Goal: Task Accomplishment & Management: Manage account settings

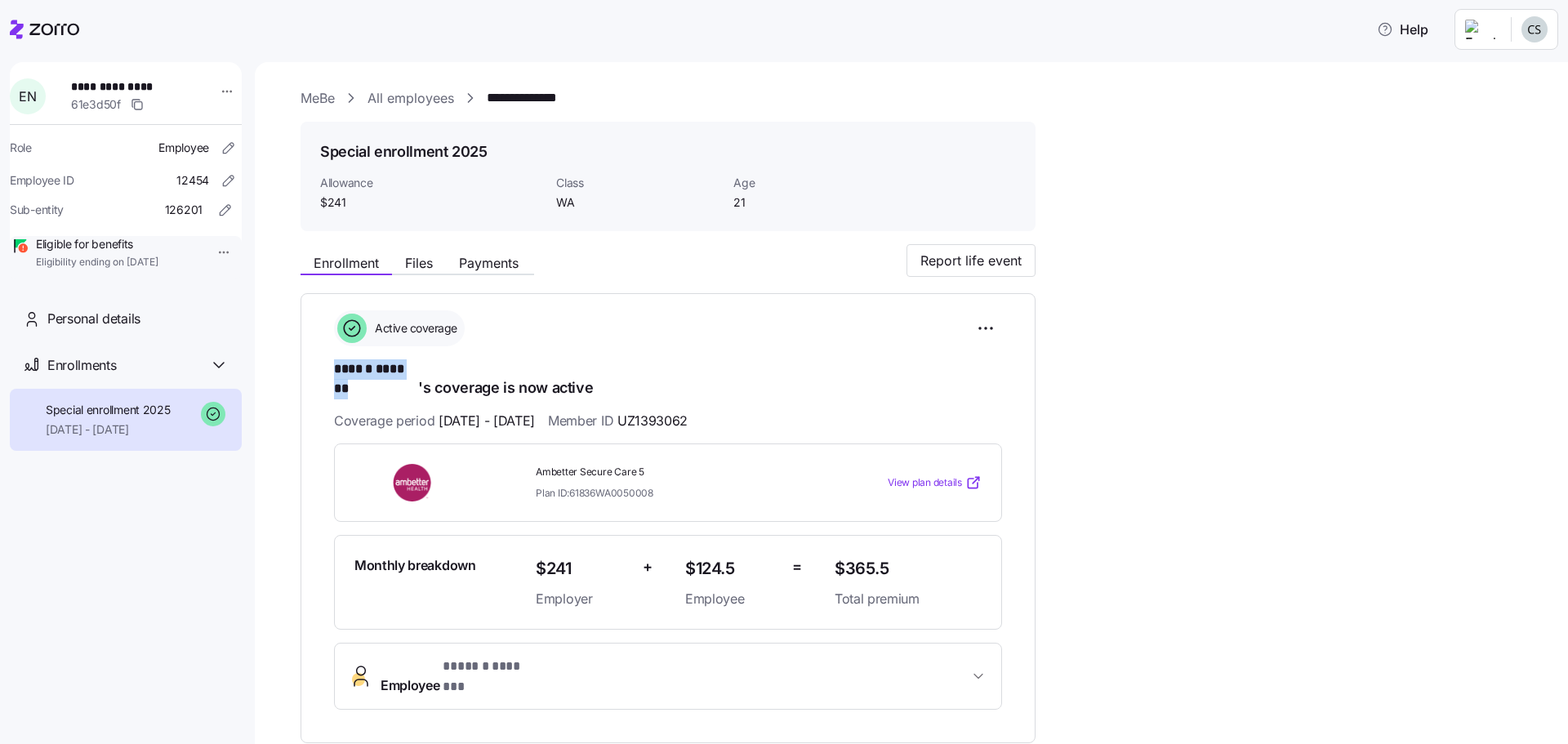
click at [419, 101] on link "All employees" at bounding box center [410, 98] width 86 height 21
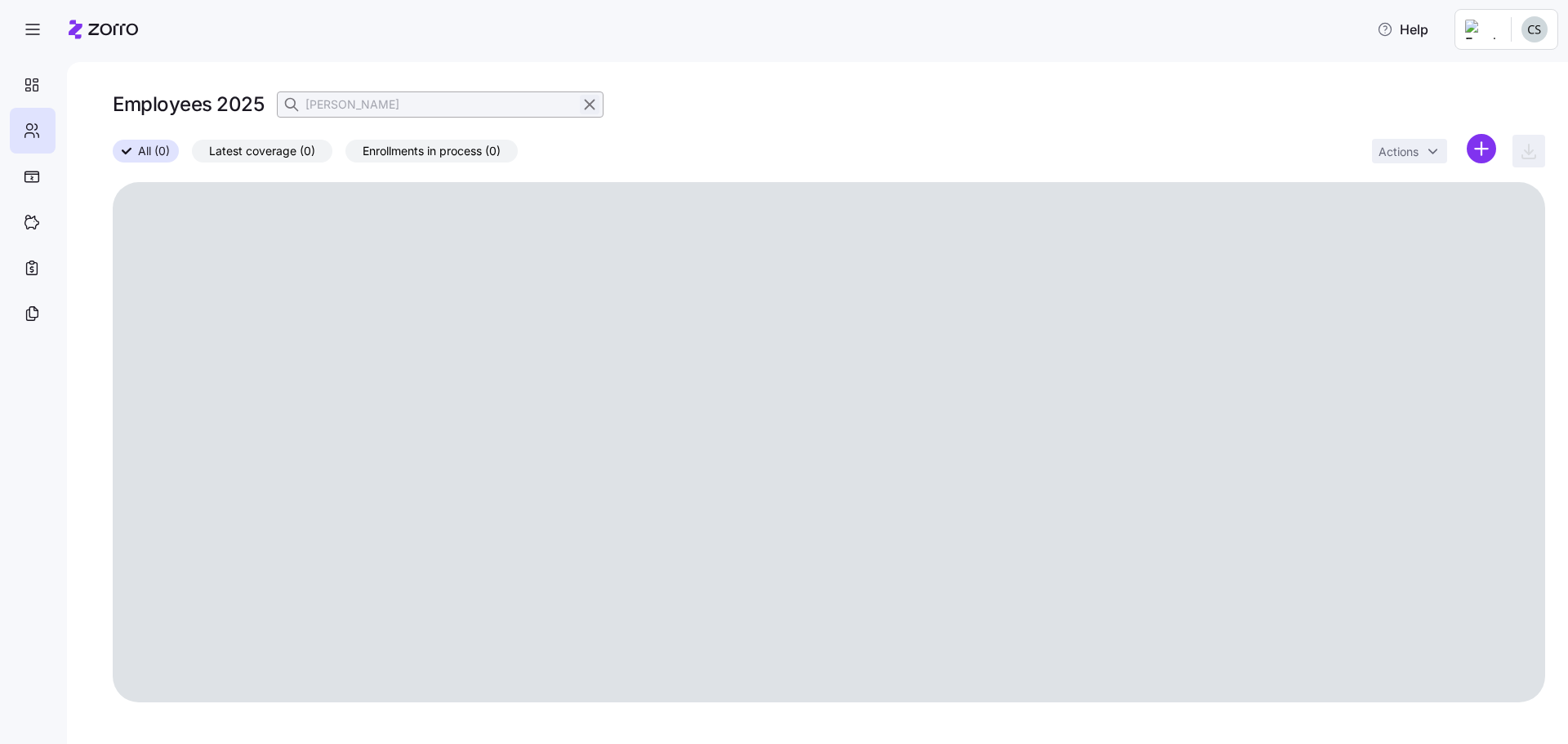
click at [581, 112] on icon "button" at bounding box center [590, 105] width 18 height 20
click at [305, 108] on span "button" at bounding box center [293, 104] width 31 height 31
click at [314, 109] on input at bounding box center [440, 104] width 327 height 26
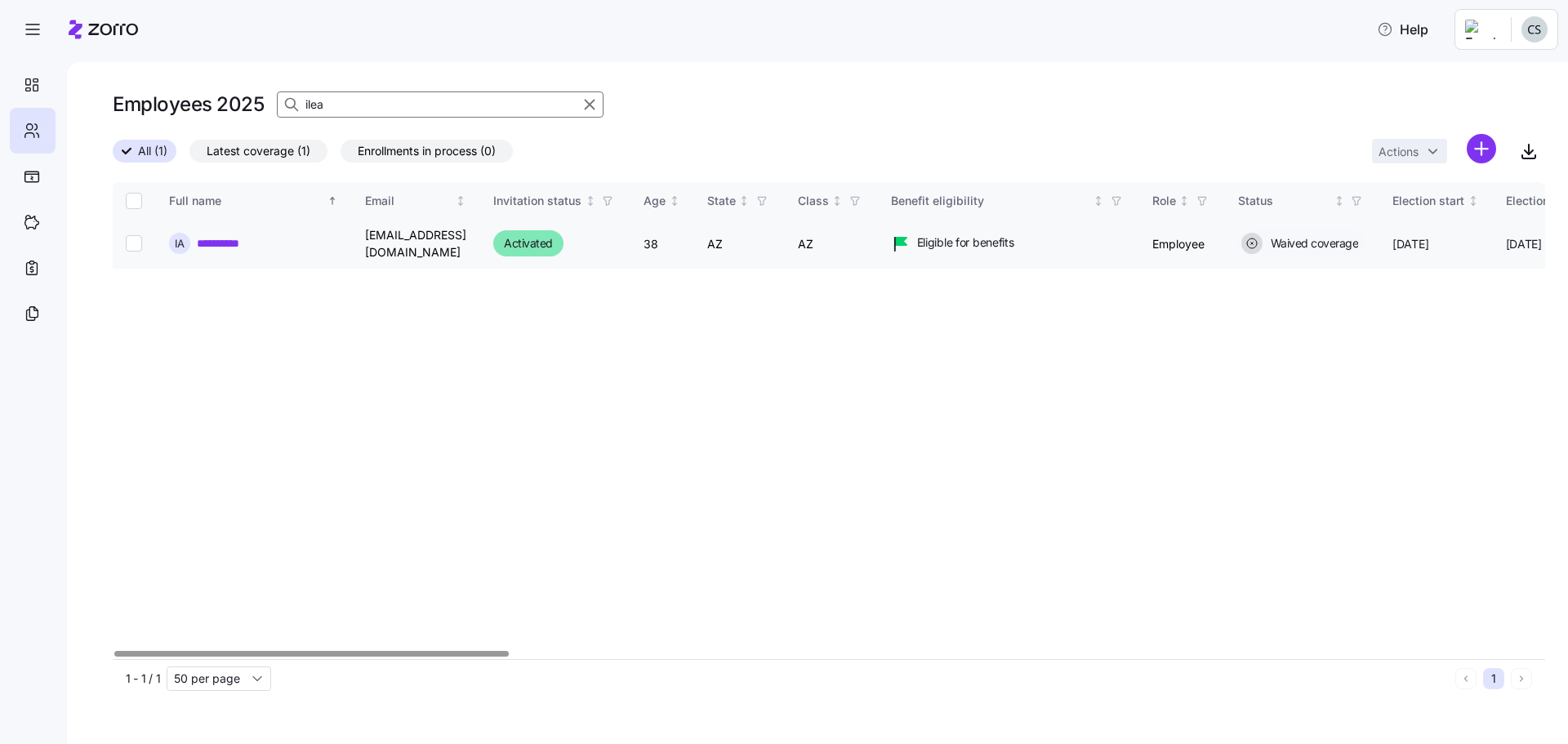
type input "ilea"
click at [238, 238] on link "**********" at bounding box center [226, 243] width 59 height 16
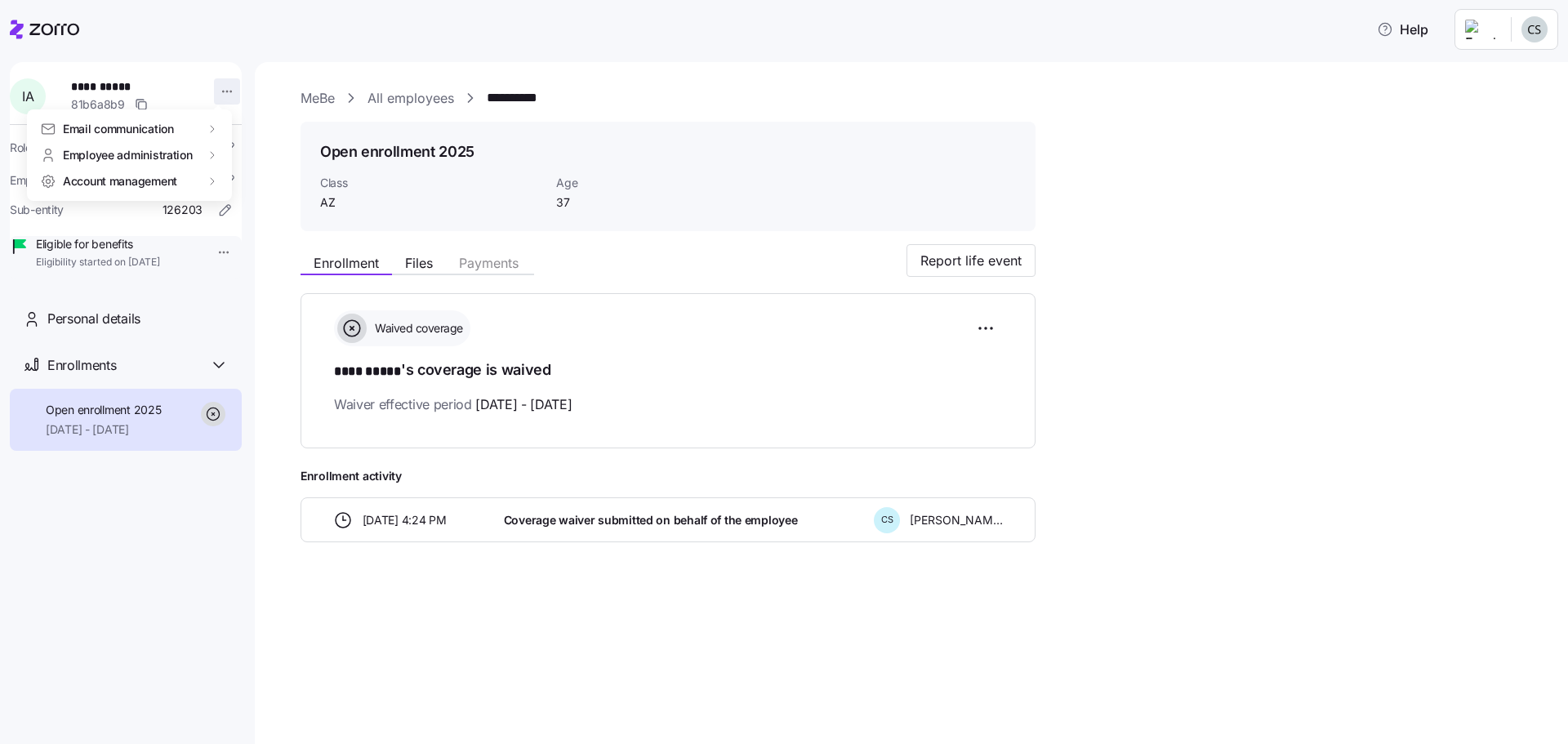
click at [212, 91] on html "**********" at bounding box center [784, 367] width 1568 height 734
click at [293, 160] on div "Terminate employee" at bounding box center [292, 156] width 109 height 18
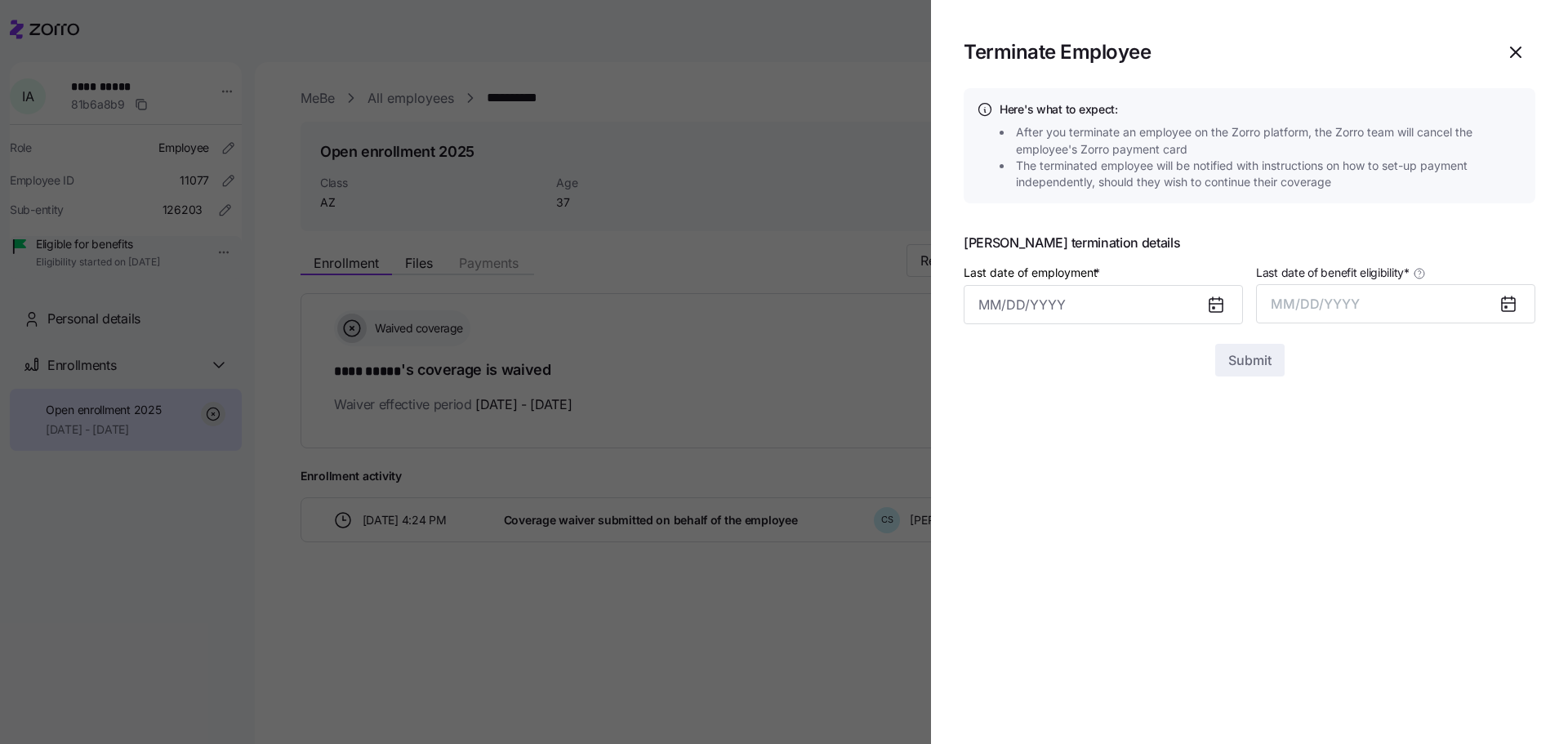
click at [1208, 311] on icon at bounding box center [1216, 304] width 20 height 20
click at [1211, 310] on icon at bounding box center [1215, 305] width 13 height 13
click at [1213, 302] on icon at bounding box center [1215, 305] width 13 height 13
click at [1073, 448] on section "Terminate Employee Here's what to expect: After you terminate an employee on th…" at bounding box center [1249, 372] width 637 height 744
click at [1214, 303] on icon at bounding box center [1215, 303] width 13 height 0
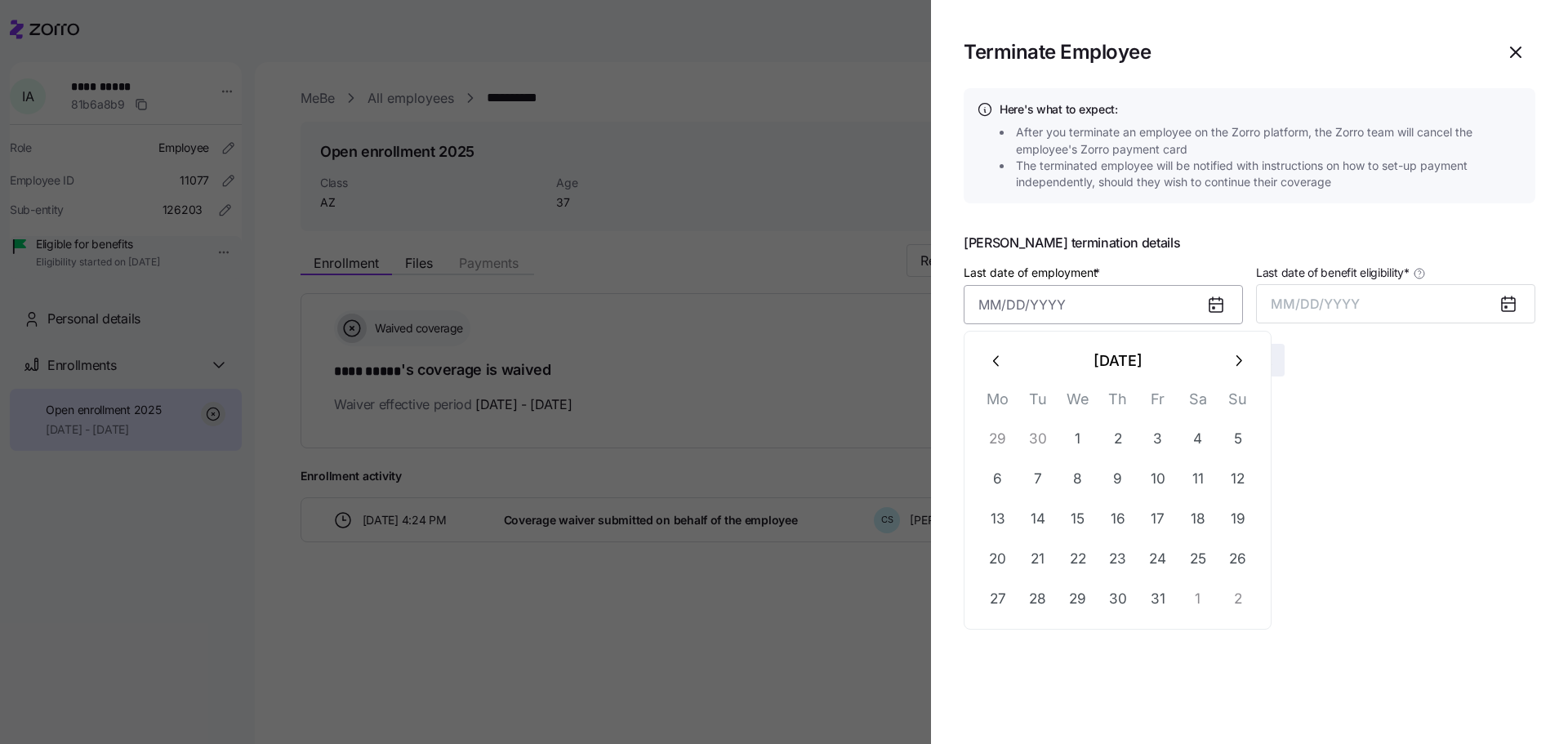
click at [1094, 299] on input "Last date of employment *" at bounding box center [1103, 305] width 279 height 39
click at [1083, 440] on button "1" at bounding box center [1078, 440] width 39 height 39
type input "[DATE]"
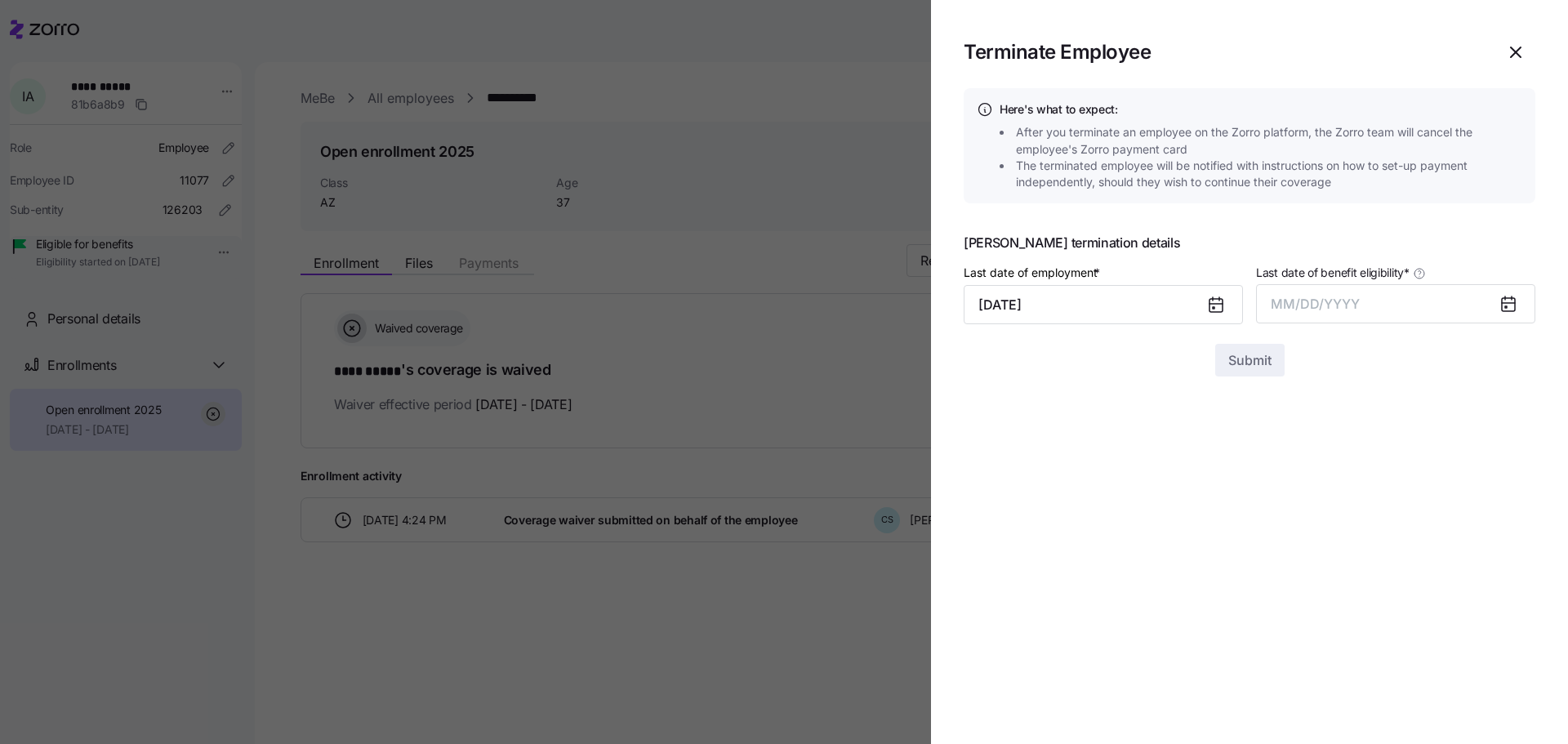
click at [1502, 303] on icon at bounding box center [1508, 303] width 13 height 0
click at [1508, 310] on icon at bounding box center [1508, 304] width 13 height 13
click at [1455, 297] on button "MM/DD/YYYY" at bounding box center [1395, 304] width 279 height 39
click at [1318, 531] on button "Oct" at bounding box center [1317, 527] width 93 height 39
click at [1263, 368] on span "Submit" at bounding box center [1249, 360] width 43 height 20
